Goal: Check status: Check status

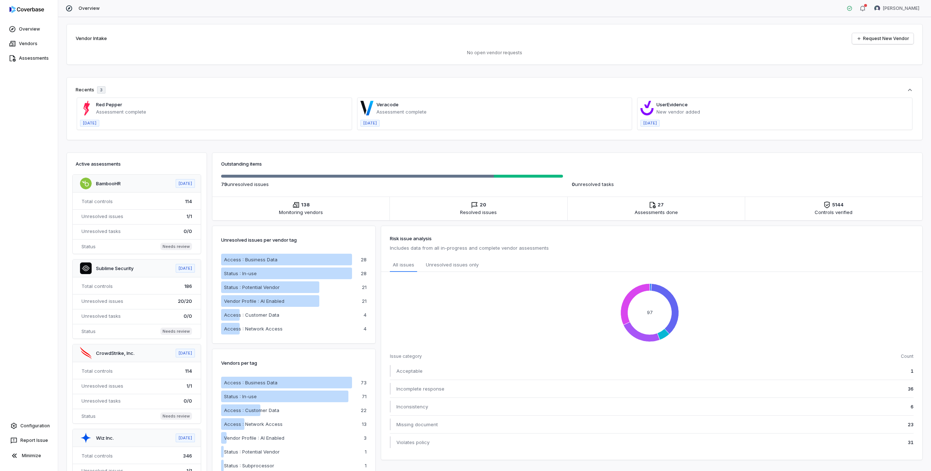
click at [663, 108] on span at bounding box center [775, 114] width 275 height 32
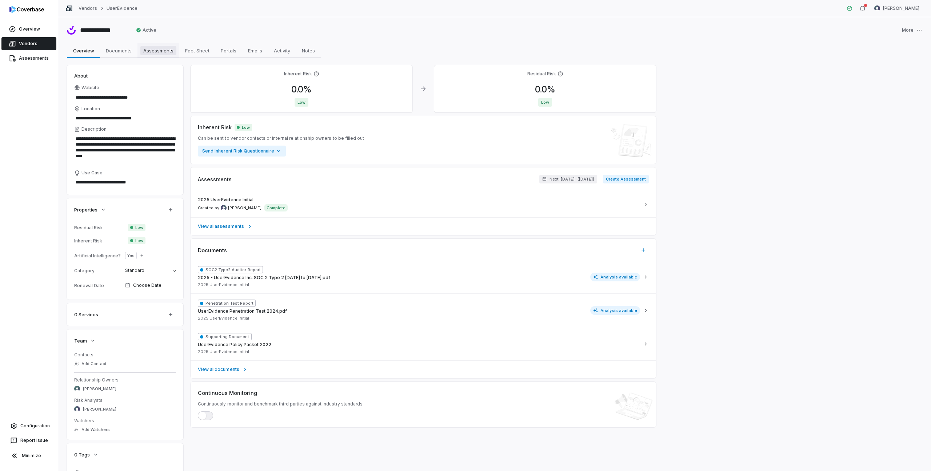
click at [157, 55] on link "Assessments Assessments" at bounding box center [159, 50] width 42 height 15
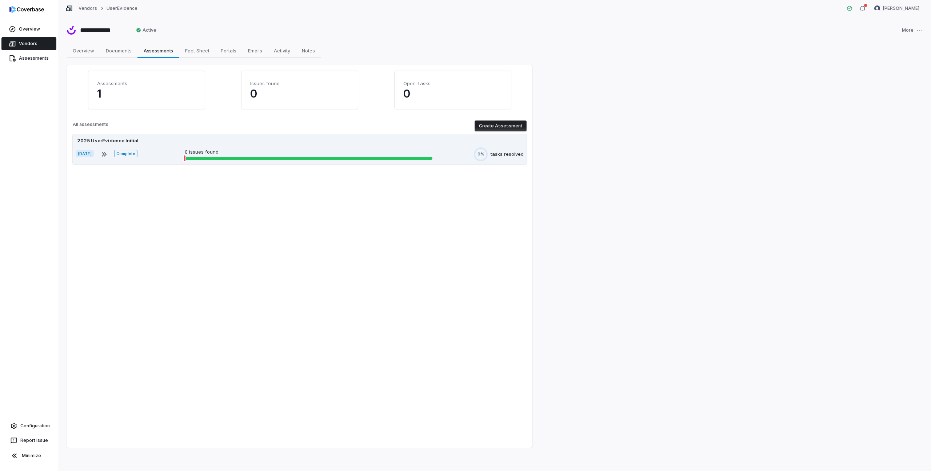
click at [116, 139] on div "2025 UserEvidence Initial" at bounding box center [108, 140] width 64 height 7
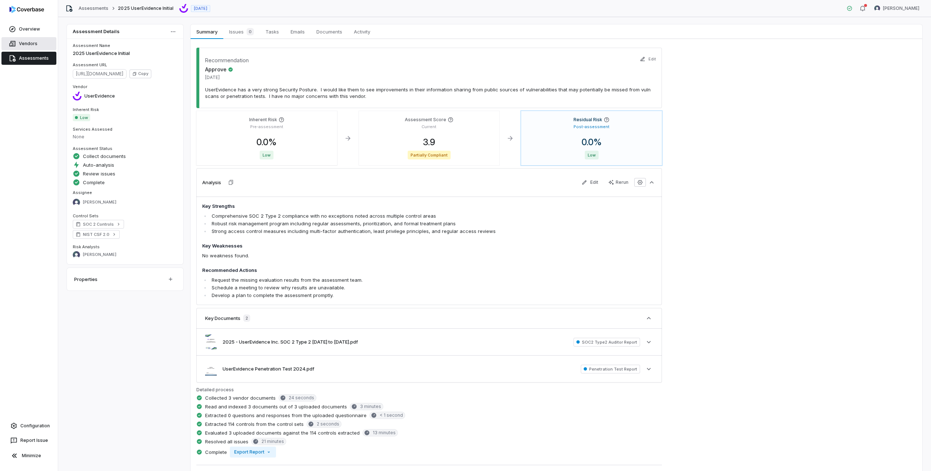
click at [28, 41] on link "Vendors" at bounding box center [28, 43] width 55 height 13
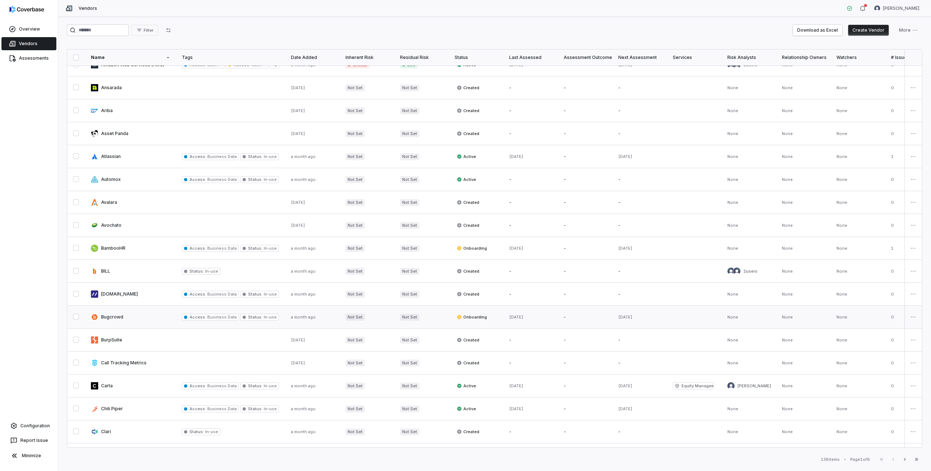
scroll to position [195, 0]
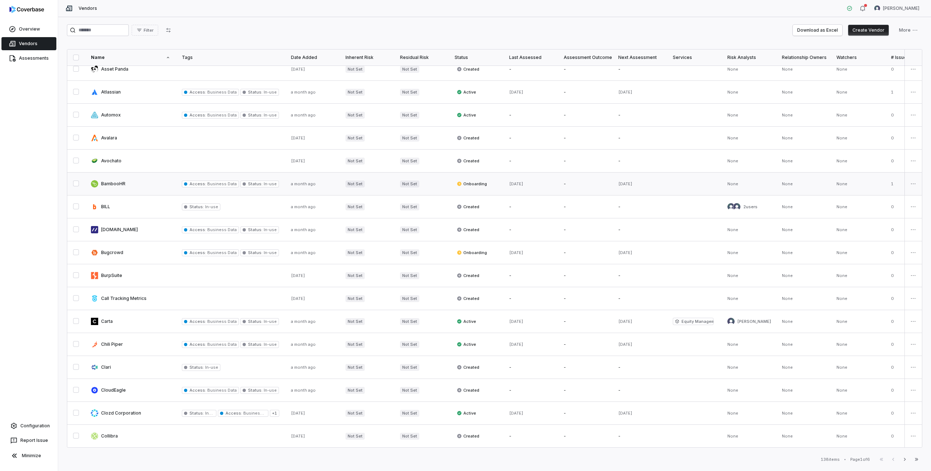
click at [117, 179] on link at bounding box center [130, 183] width 91 height 23
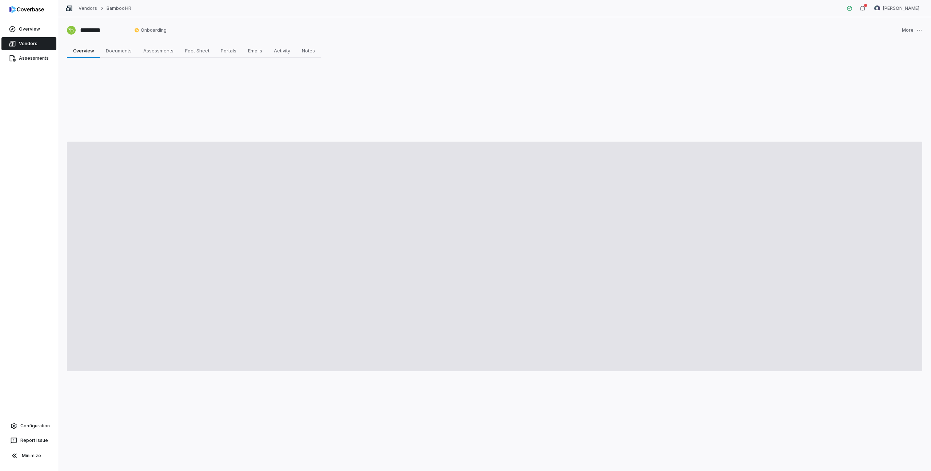
type textarea "*"
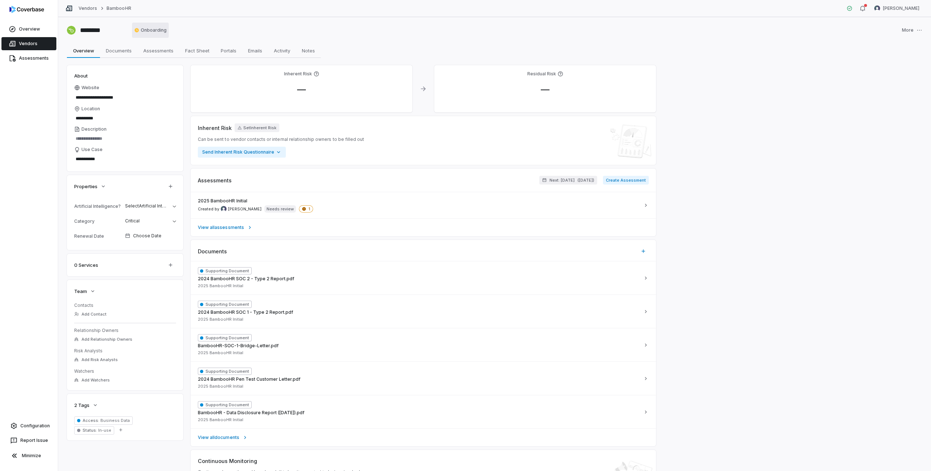
click at [160, 32] on html "**********" at bounding box center [465, 235] width 931 height 471
click at [302, 209] on icon at bounding box center [304, 209] width 4 height 4
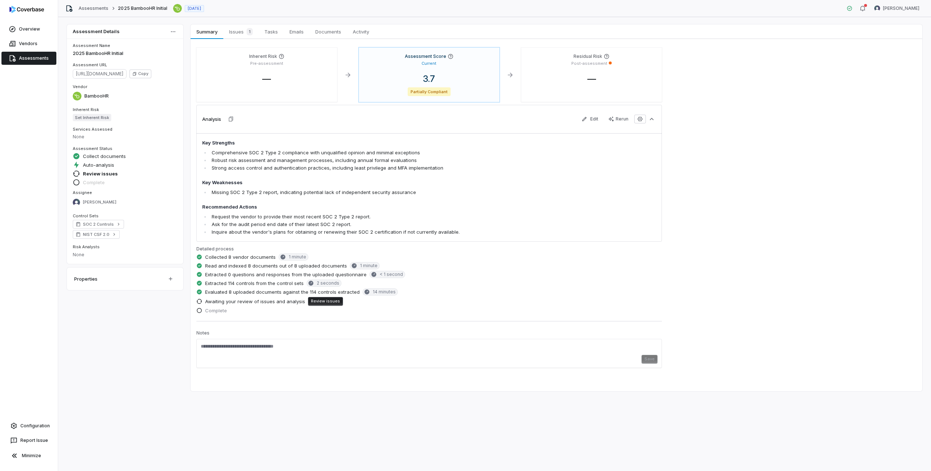
click at [327, 300] on button "Review issues" at bounding box center [325, 301] width 35 height 9
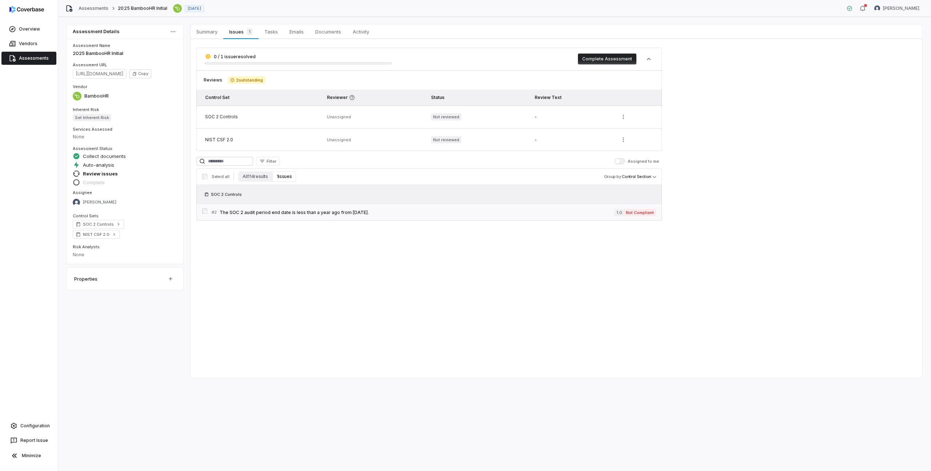
click at [310, 213] on span "The SOC 2 audit period end date is less than a year ago from today." at bounding box center [417, 213] width 395 height 6
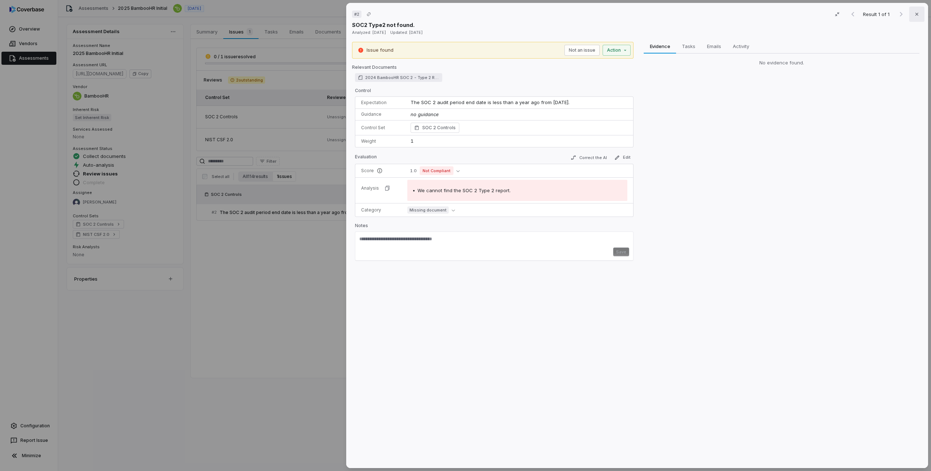
click at [915, 12] on icon "button" at bounding box center [917, 14] width 6 height 6
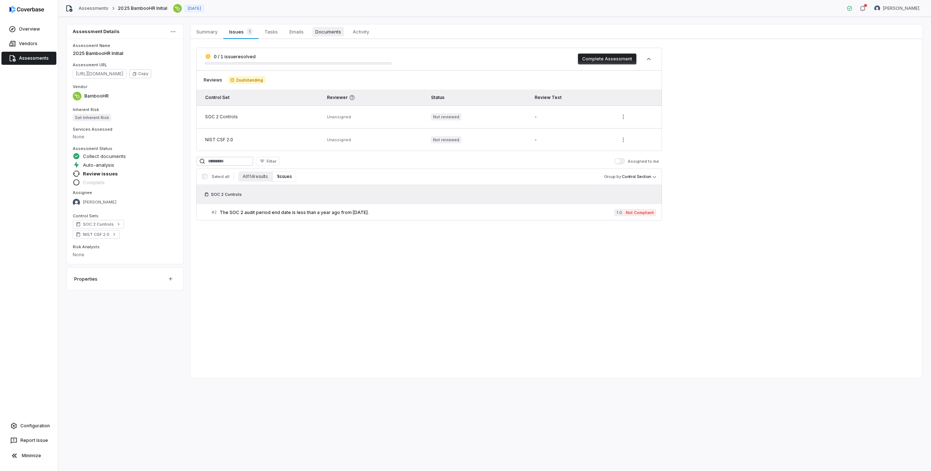
click at [315, 31] on span "Documents" at bounding box center [328, 31] width 32 height 9
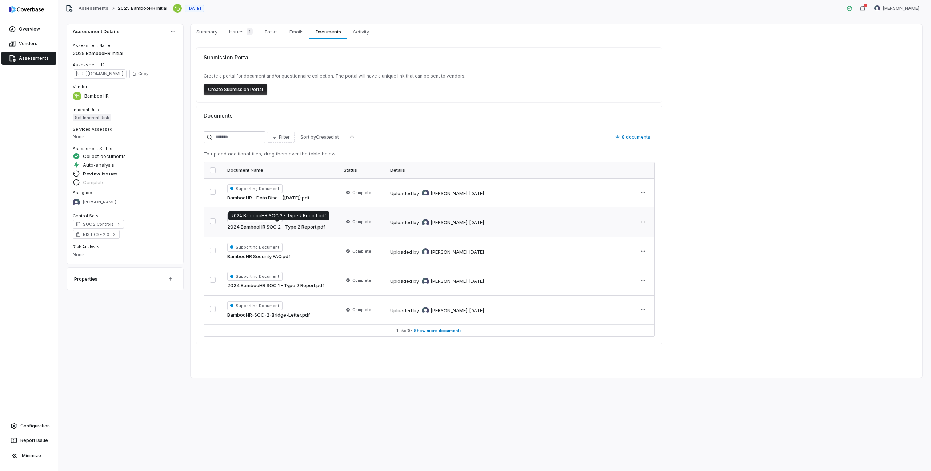
click at [318, 224] on link "2024 BambooHR SOC 2 - Type 2 Report.pdf" at bounding box center [276, 226] width 98 height 7
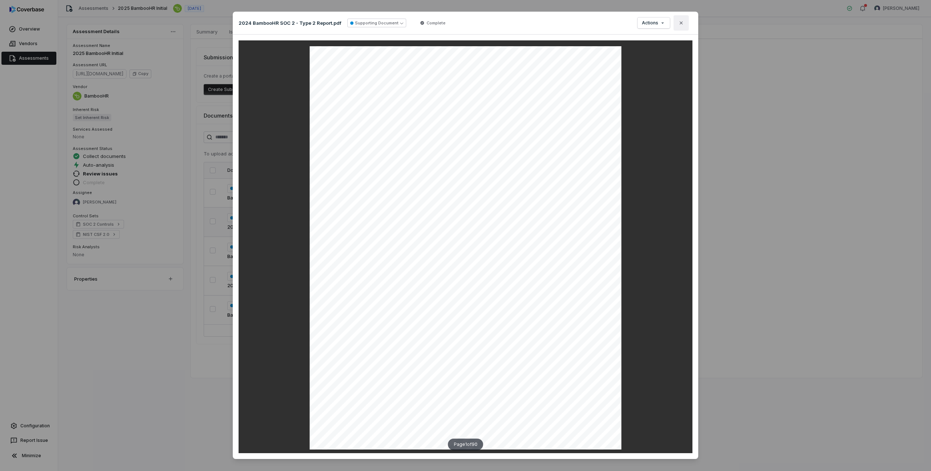
click at [678, 25] on icon "button" at bounding box center [681, 23] width 6 height 6
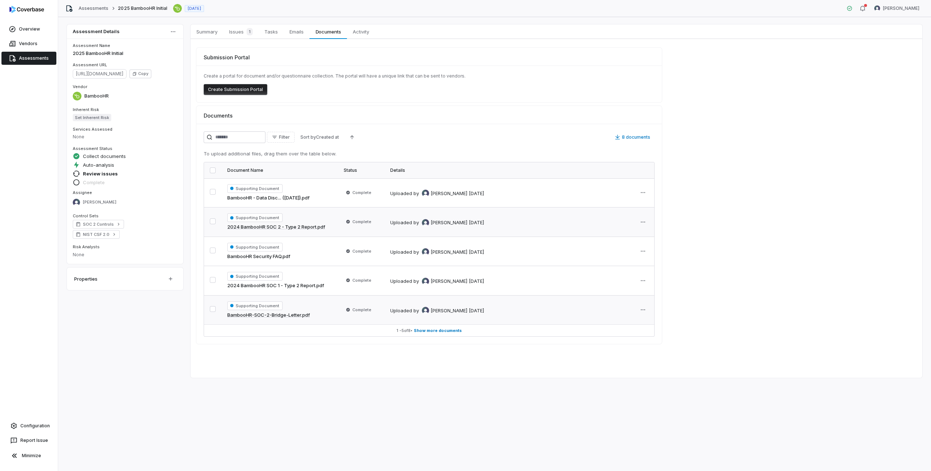
click at [300, 316] on link "BambooHR-SOC-2-Bridge-Letter.pdf" at bounding box center [268, 314] width 83 height 7
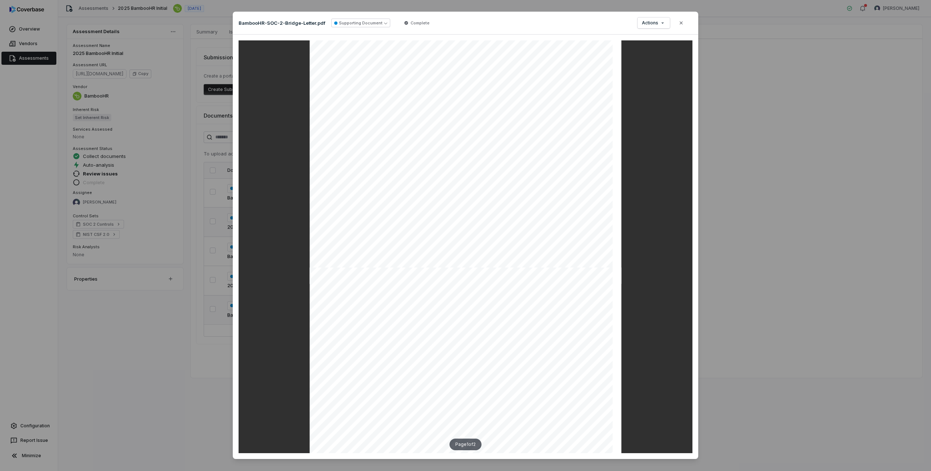
scroll to position [228, 0]
click at [681, 23] on icon "button" at bounding box center [681, 23] width 6 height 6
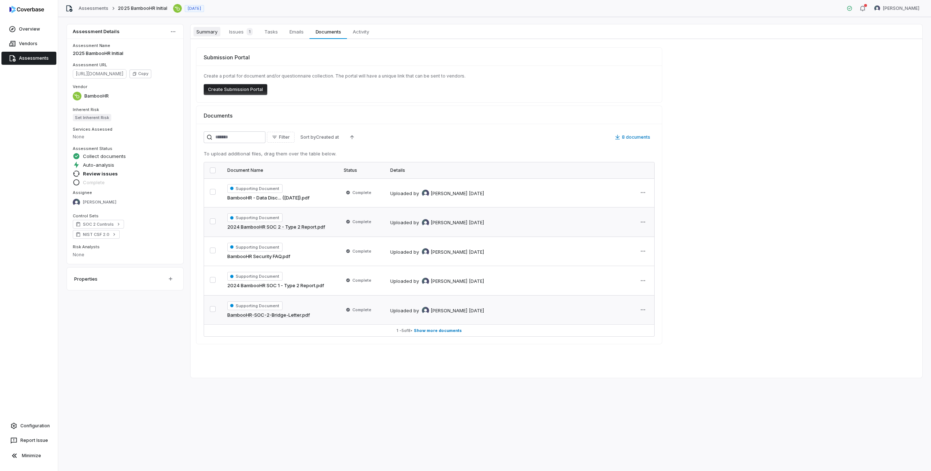
click at [207, 31] on span "Summary" at bounding box center [207, 31] width 27 height 9
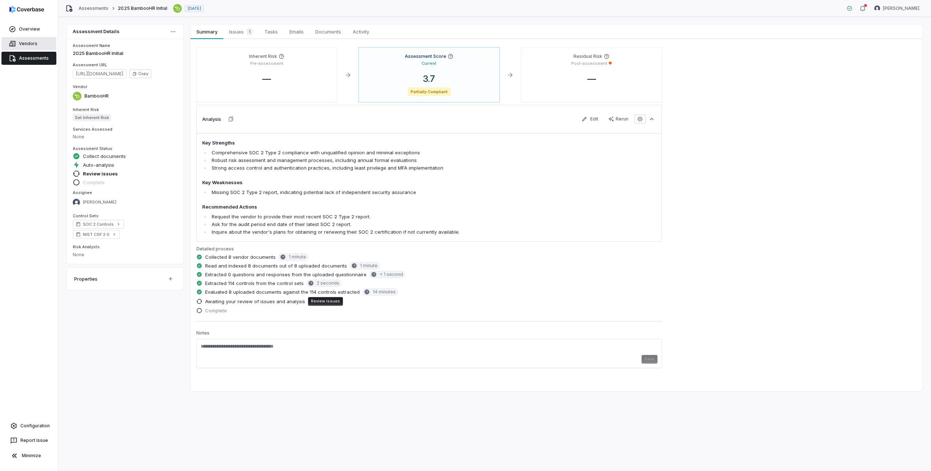
click at [31, 45] on link "Vendors" at bounding box center [28, 43] width 55 height 13
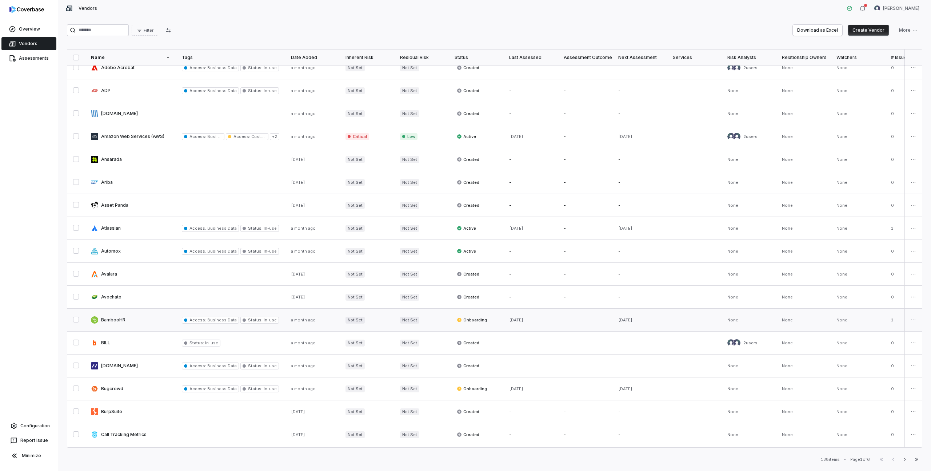
scroll to position [81, 0]
